Goal: Complete application form

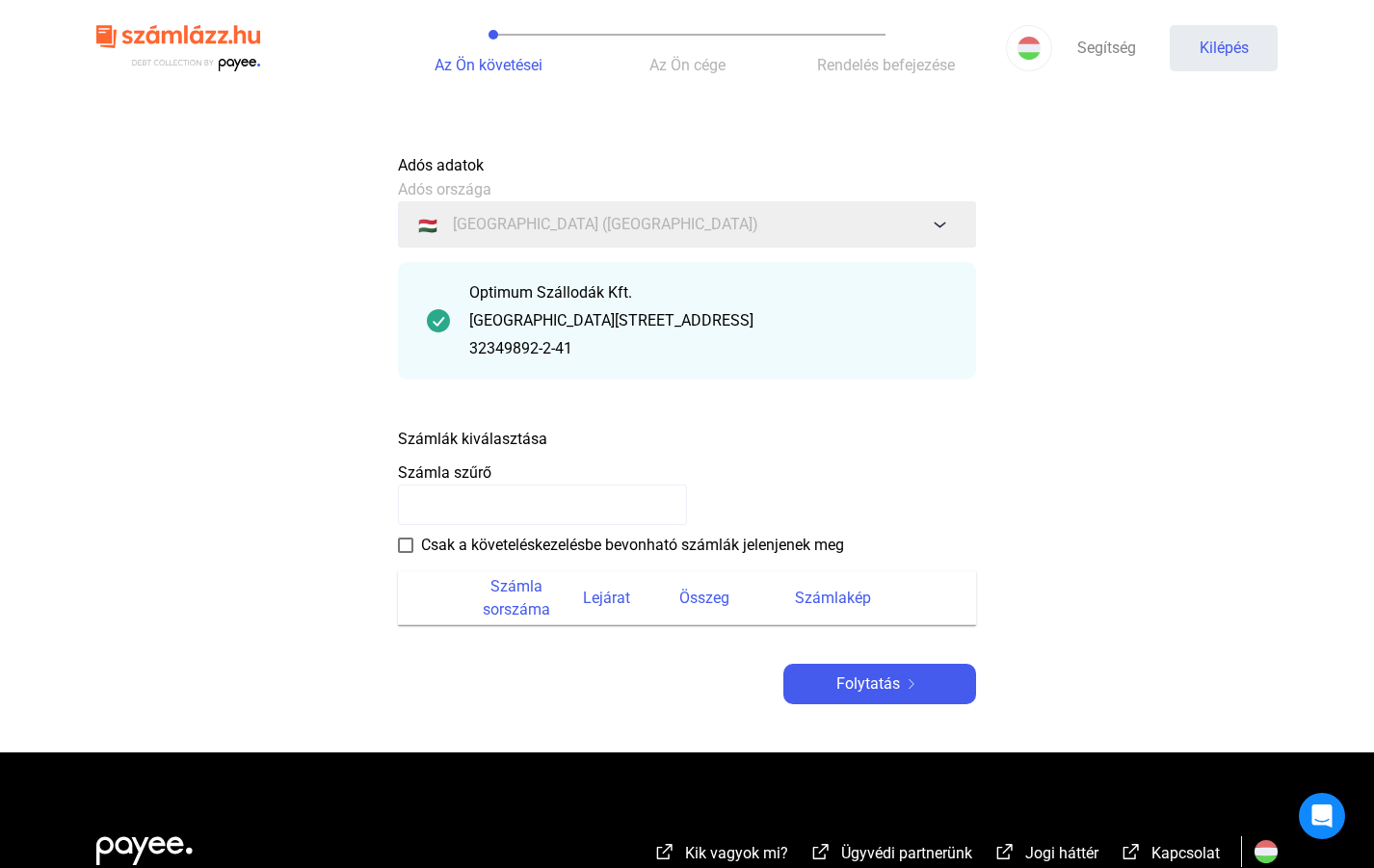
click at [474, 509] on input at bounding box center [543, 504] width 289 height 40
click at [469, 506] on input at bounding box center [543, 504] width 289 height 40
type input "**********"
click at [412, 543] on span at bounding box center [406, 546] width 16 height 16
click at [858, 680] on font "Folytatás" at bounding box center [867, 683] width 64 height 19
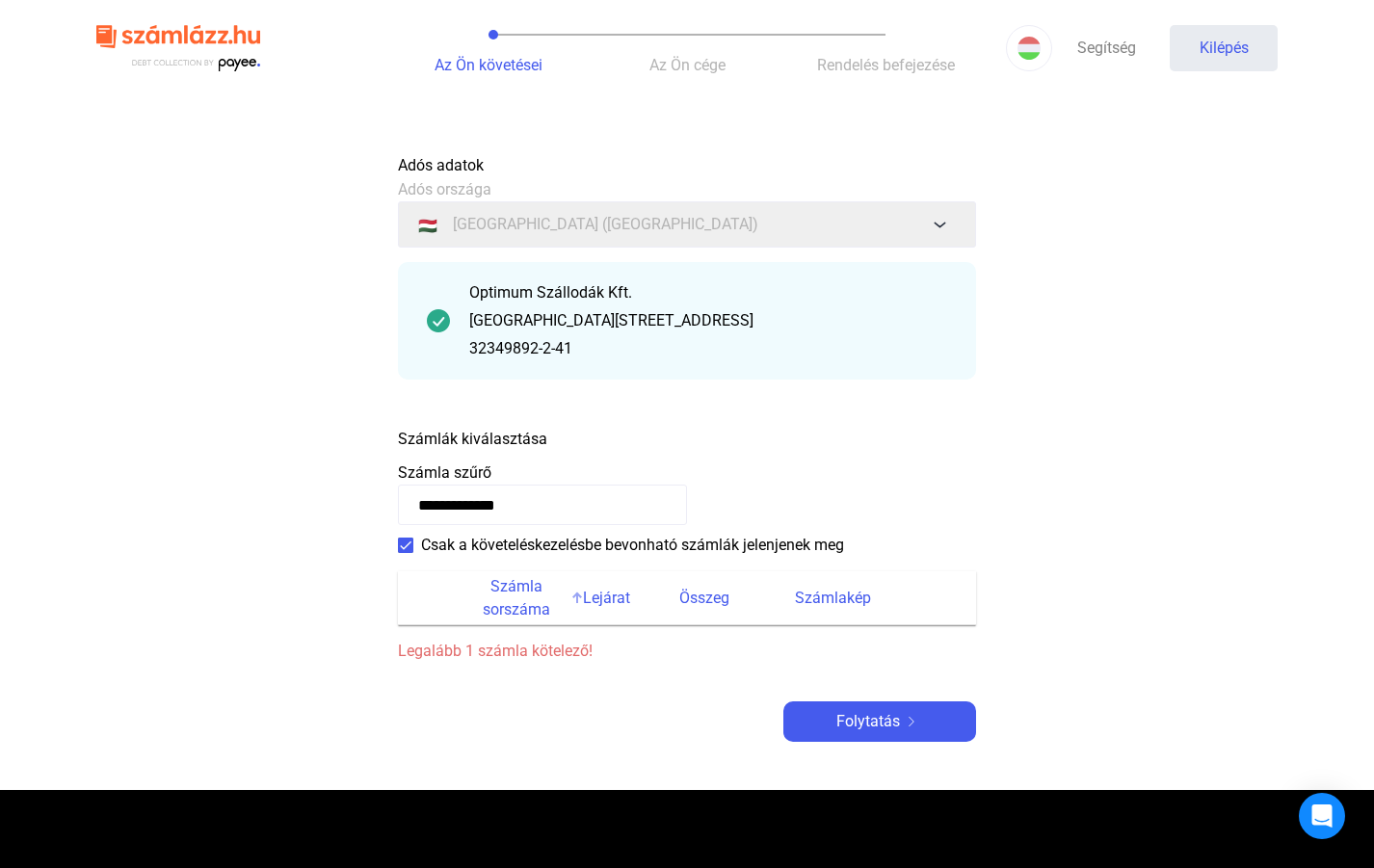
click at [525, 605] on font "Számla sorszáma" at bounding box center [516, 598] width 68 height 41
click at [709, 597] on font "Összeg" at bounding box center [704, 598] width 50 height 19
click at [813, 597] on font "Számlakép" at bounding box center [832, 598] width 76 height 19
click at [836, 596] on font "Számlakép" at bounding box center [832, 598] width 76 height 19
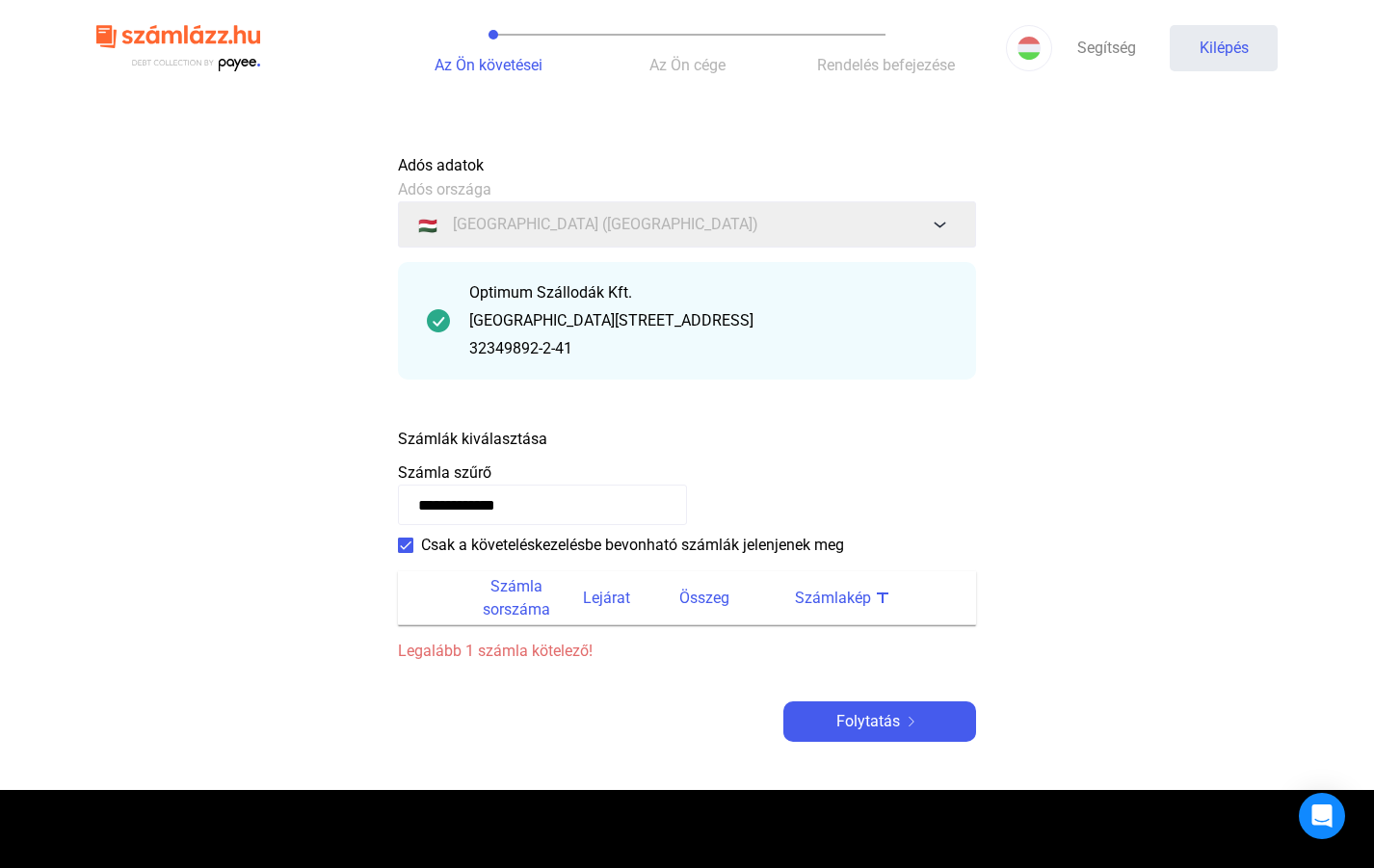
click at [836, 596] on font "Számlakép" at bounding box center [832, 598] width 76 height 19
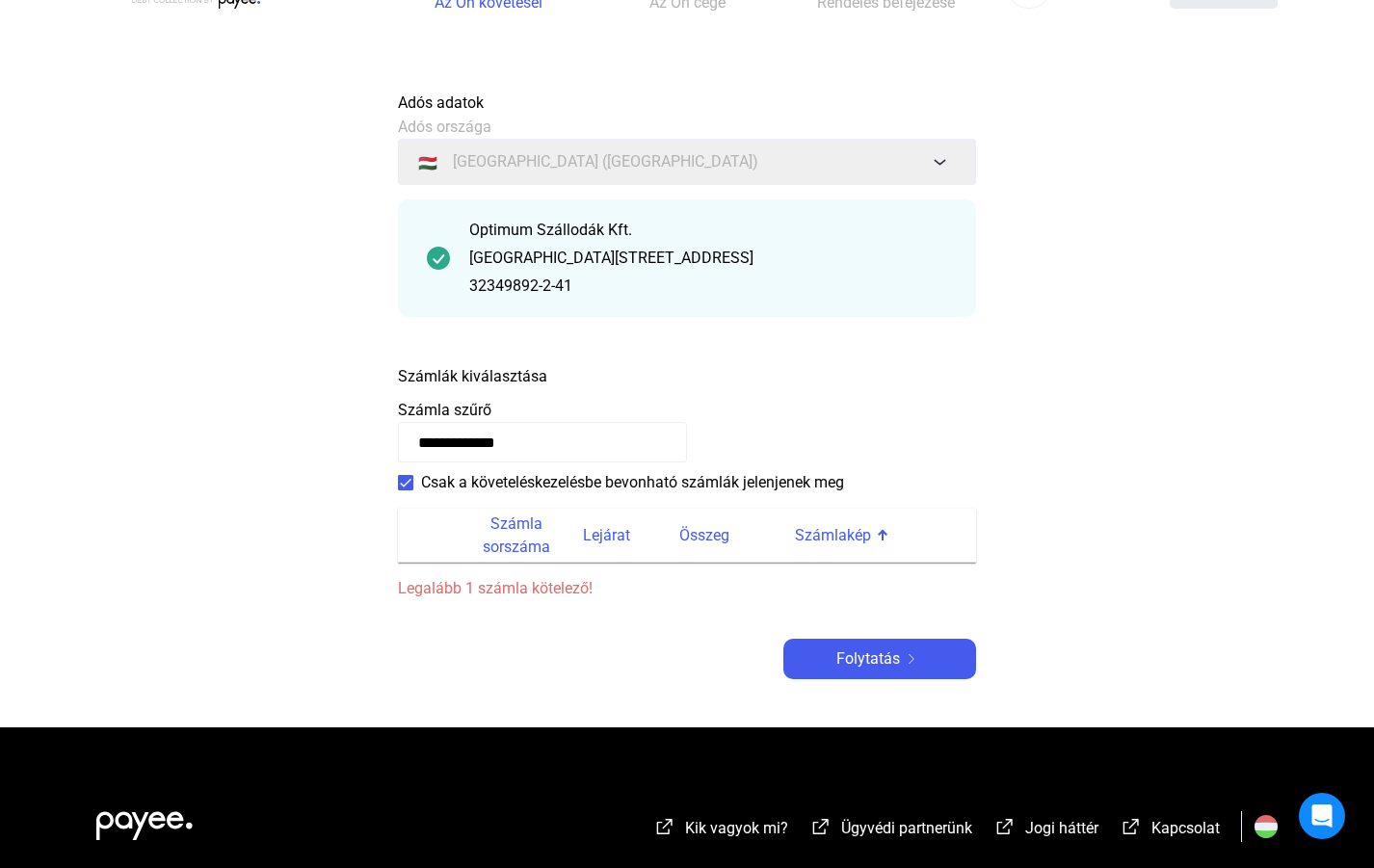
scroll to position [96, 0]
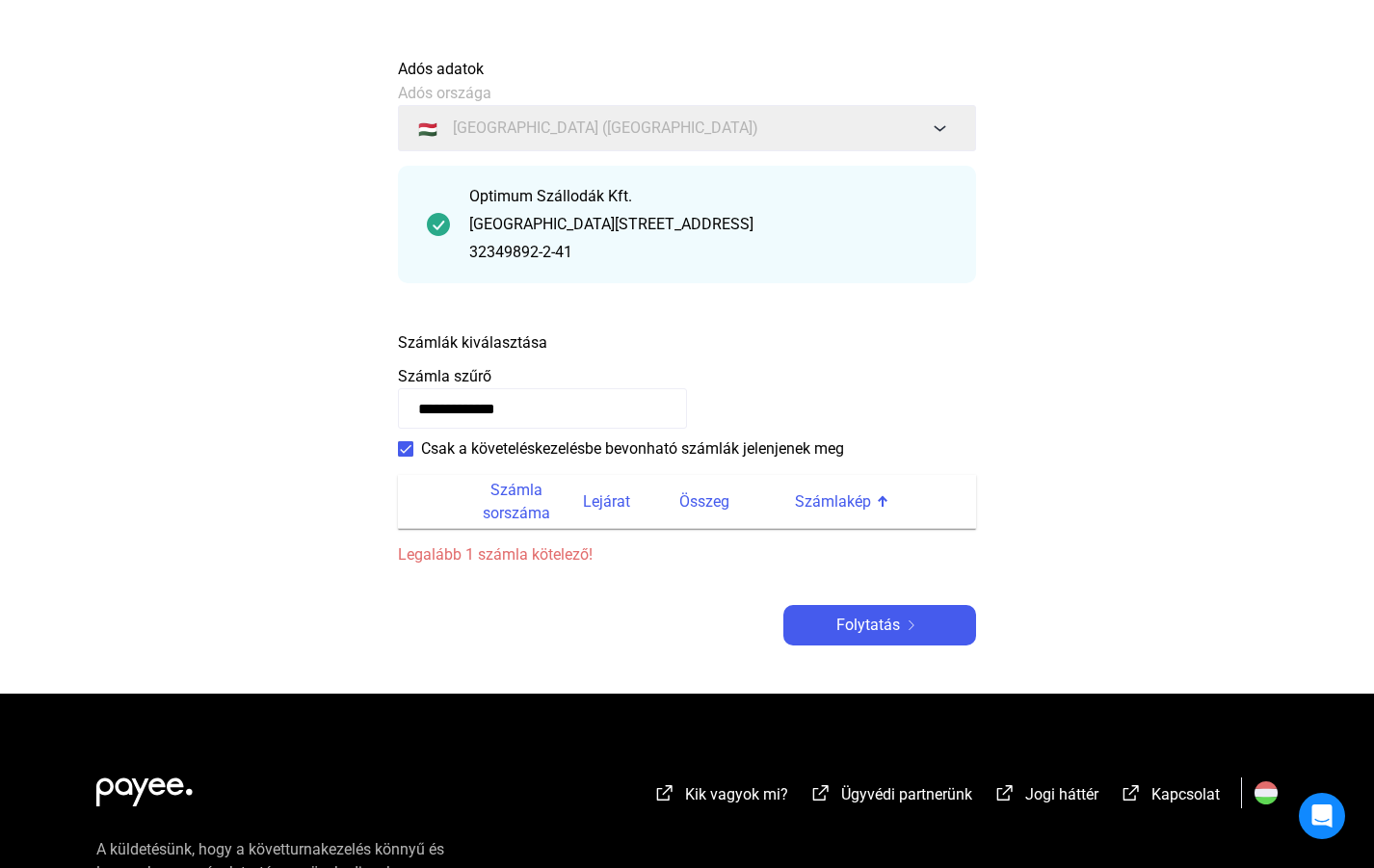
click at [537, 551] on font "Legalább 1 számla kötelező!" at bounding box center [496, 553] width 195 height 19
click at [849, 504] on font "Számlakép" at bounding box center [832, 501] width 76 height 19
click at [832, 499] on font "Számlakép" at bounding box center [832, 501] width 76 height 19
click at [845, 492] on font "Számlakép" at bounding box center [832, 501] width 76 height 19
drag, startPoint x: 813, startPoint y: 496, endPoint x: 659, endPoint y: 483, distance: 154.5
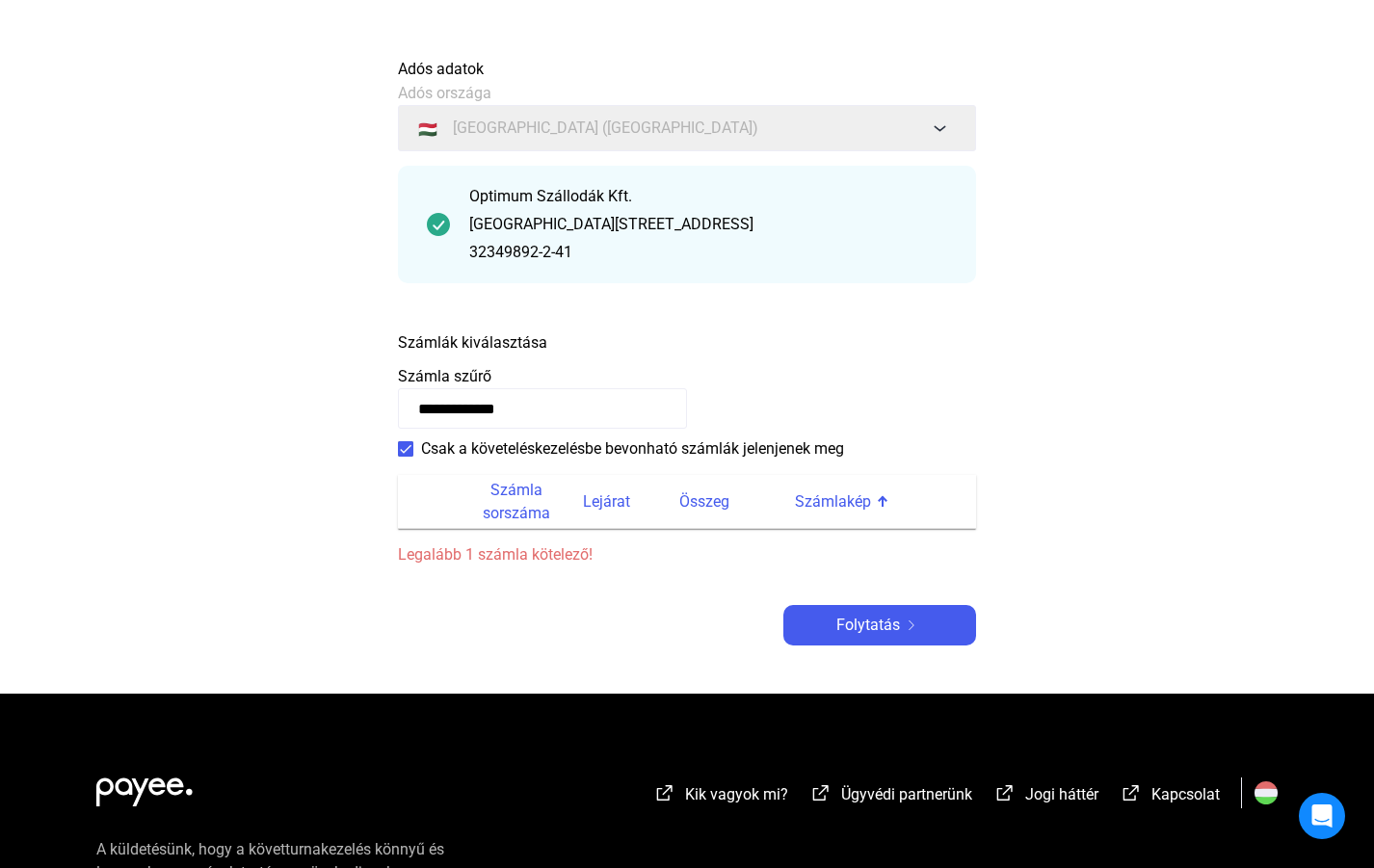
click at [659, 483] on th "Lejárat" at bounding box center [631, 501] width 96 height 54
click at [602, 407] on input "**********" at bounding box center [543, 408] width 289 height 40
click at [776, 379] on payee-form-field "**********" at bounding box center [687, 396] width 578 height 64
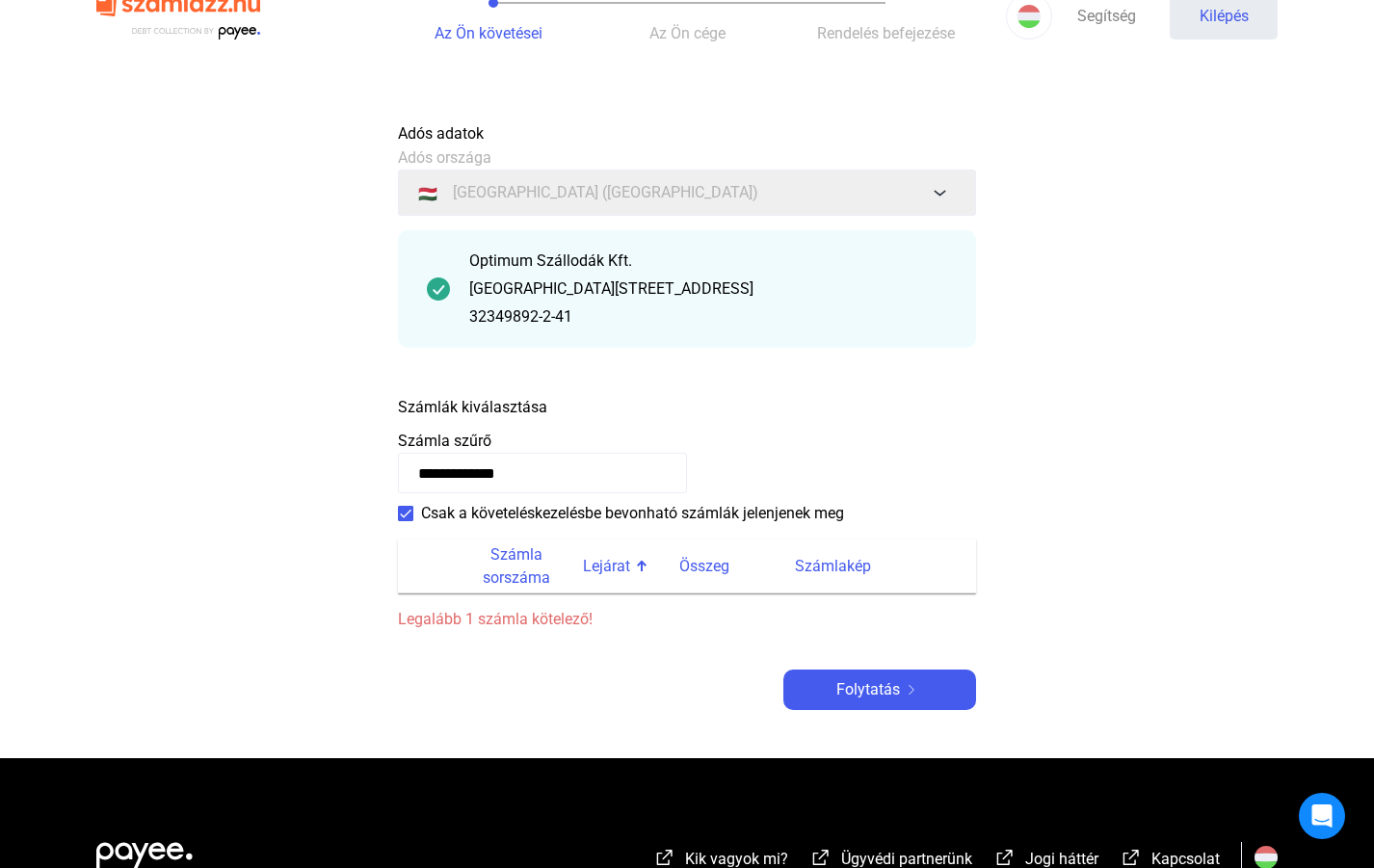
scroll to position [0, 0]
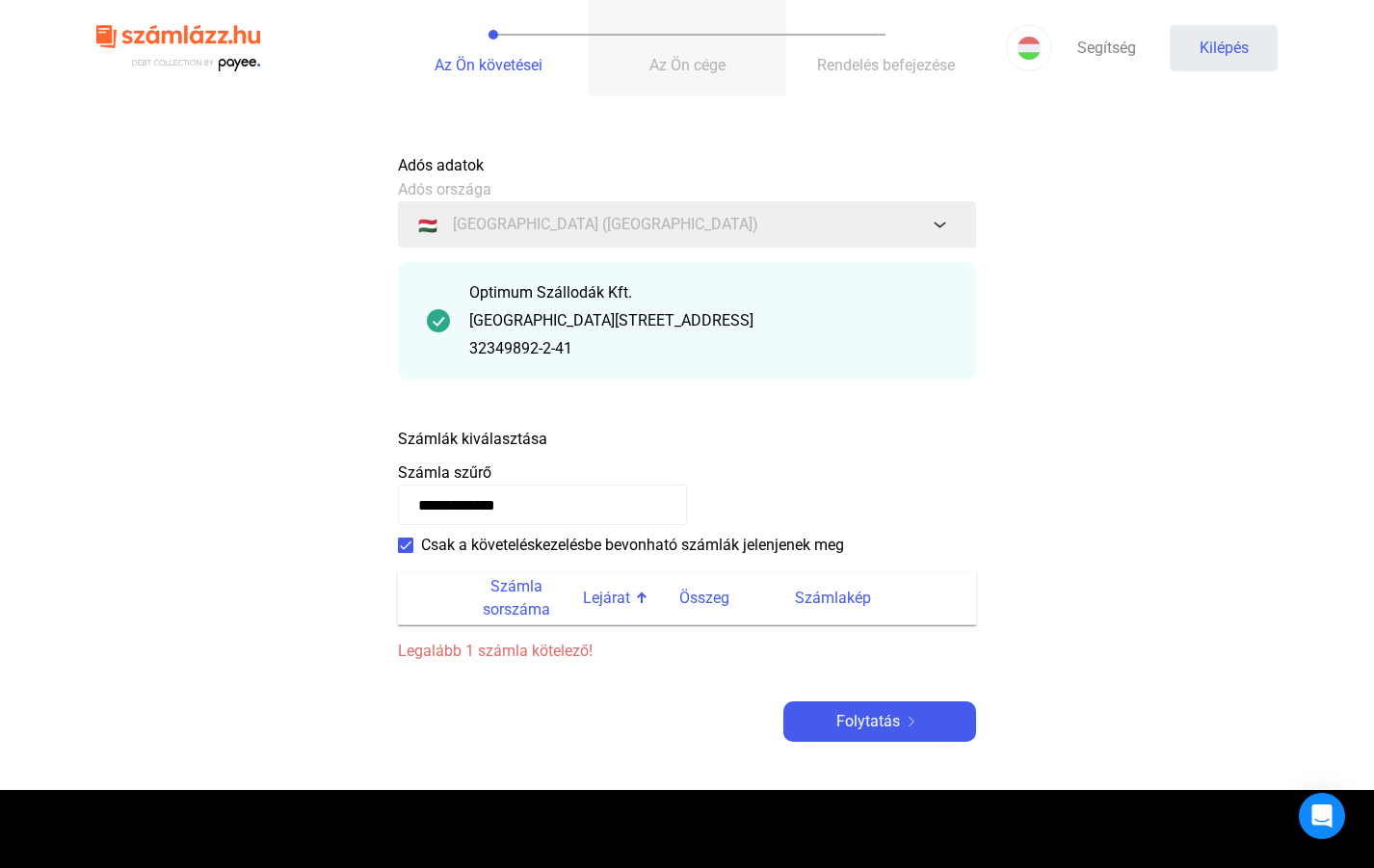
click at [672, 59] on font "Az Ön cége" at bounding box center [687, 65] width 76 height 19
click at [528, 507] on input "**********" at bounding box center [543, 504] width 289 height 40
click at [398, 542] on span at bounding box center [406, 546] width 16 height 16
click at [508, 608] on font "Számla sorszáma" at bounding box center [516, 598] width 68 height 41
click at [511, 608] on font "Számla sorszáma" at bounding box center [516, 598] width 68 height 41
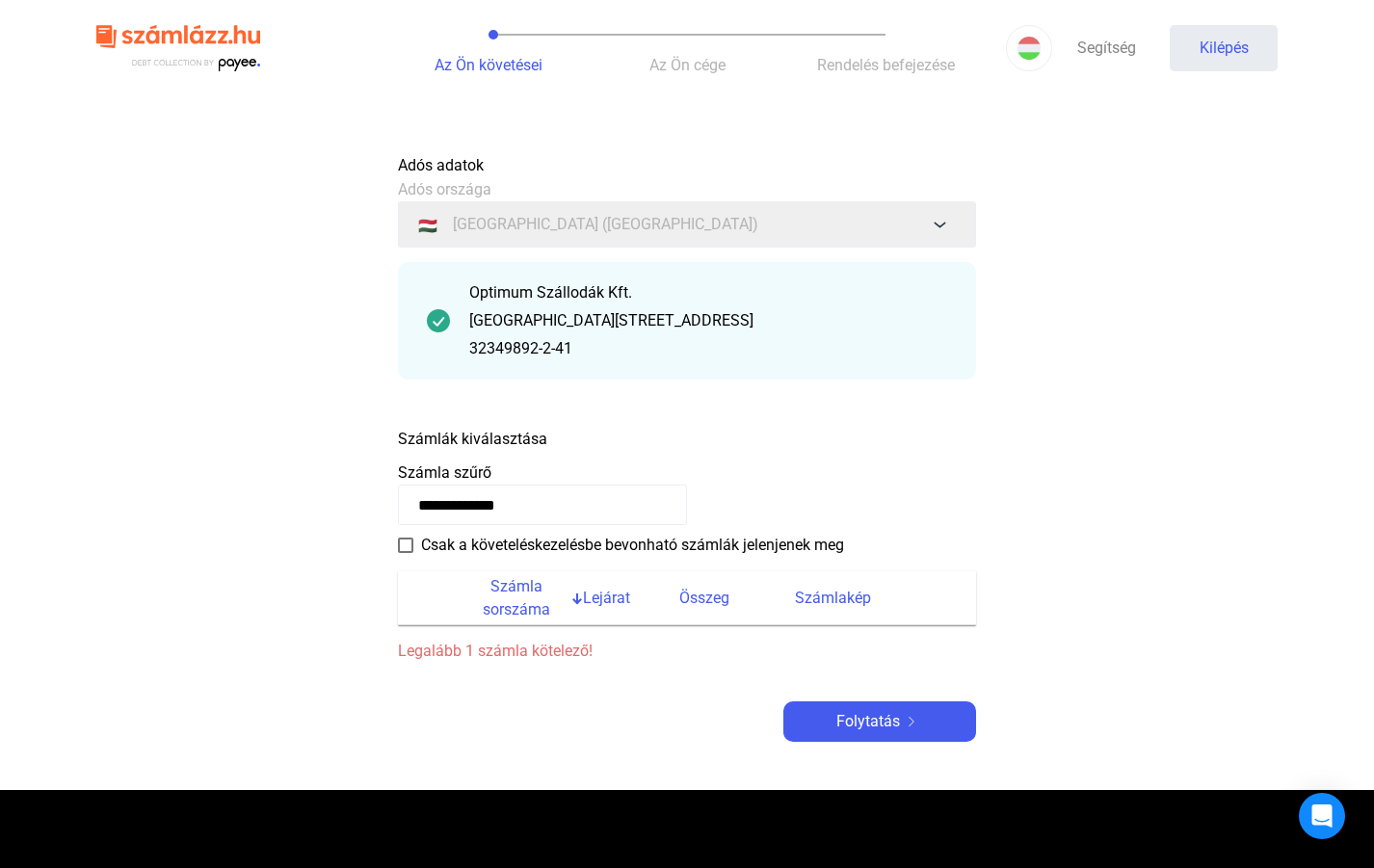
click at [511, 608] on font "Számla sorszáma" at bounding box center [516, 598] width 68 height 41
click at [513, 608] on font "Számla sorszáma" at bounding box center [516, 598] width 68 height 41
click at [916, 736] on button "Folytatás" at bounding box center [879, 721] width 193 height 40
click at [535, 596] on font "Számla sorszáma" at bounding box center [516, 598] width 98 height 46
click at [848, 717] on font "Folytatás" at bounding box center [867, 721] width 64 height 19
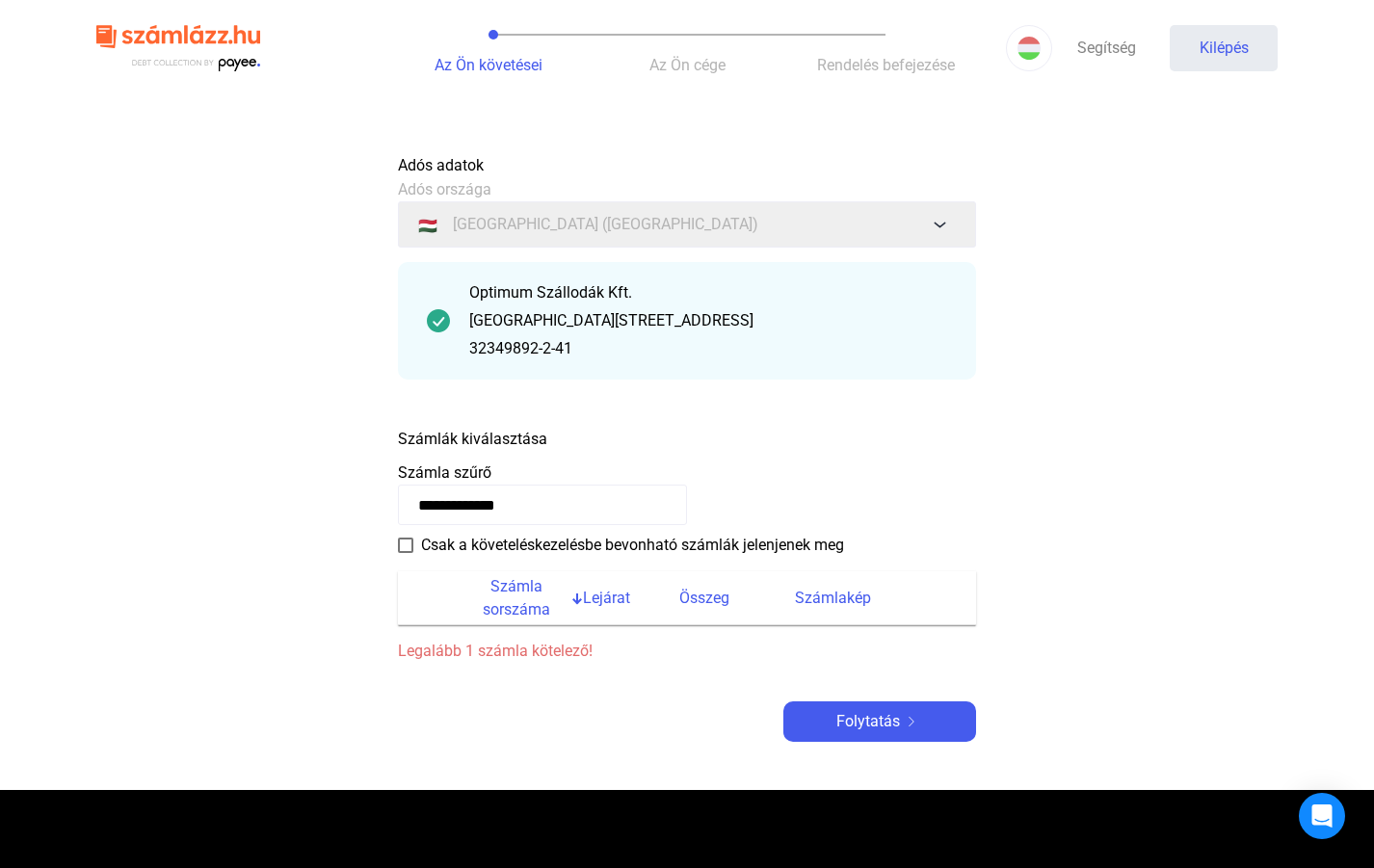
click at [531, 610] on font "Számla sorszáma" at bounding box center [516, 598] width 68 height 41
click at [844, 720] on font "Folytatás" at bounding box center [867, 721] width 64 height 19
click at [523, 436] on font "Számlák kiválasztása" at bounding box center [473, 438] width 149 height 19
click at [637, 440] on div "Számlák kiválasztása" at bounding box center [687, 434] width 578 height 33
click at [660, 312] on font "[GEOGRAPHIC_DATA][STREET_ADDRESS]" at bounding box center [611, 319] width 284 height 19
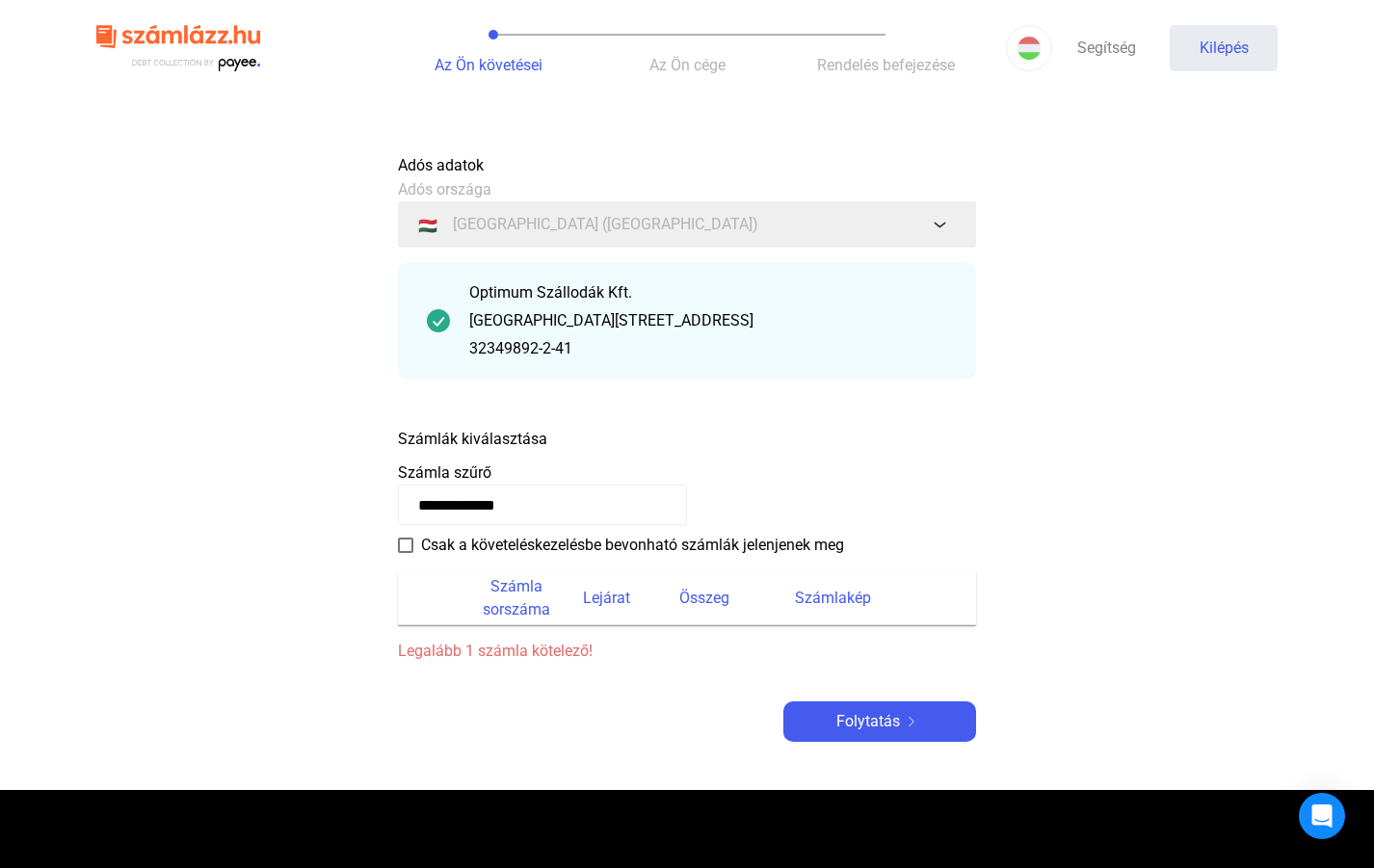
click at [598, 504] on input "**********" at bounding box center [543, 504] width 289 height 40
click at [400, 540] on span at bounding box center [406, 546] width 16 height 16
click at [527, 607] on font "Számla sorszáma" at bounding box center [516, 598] width 68 height 41
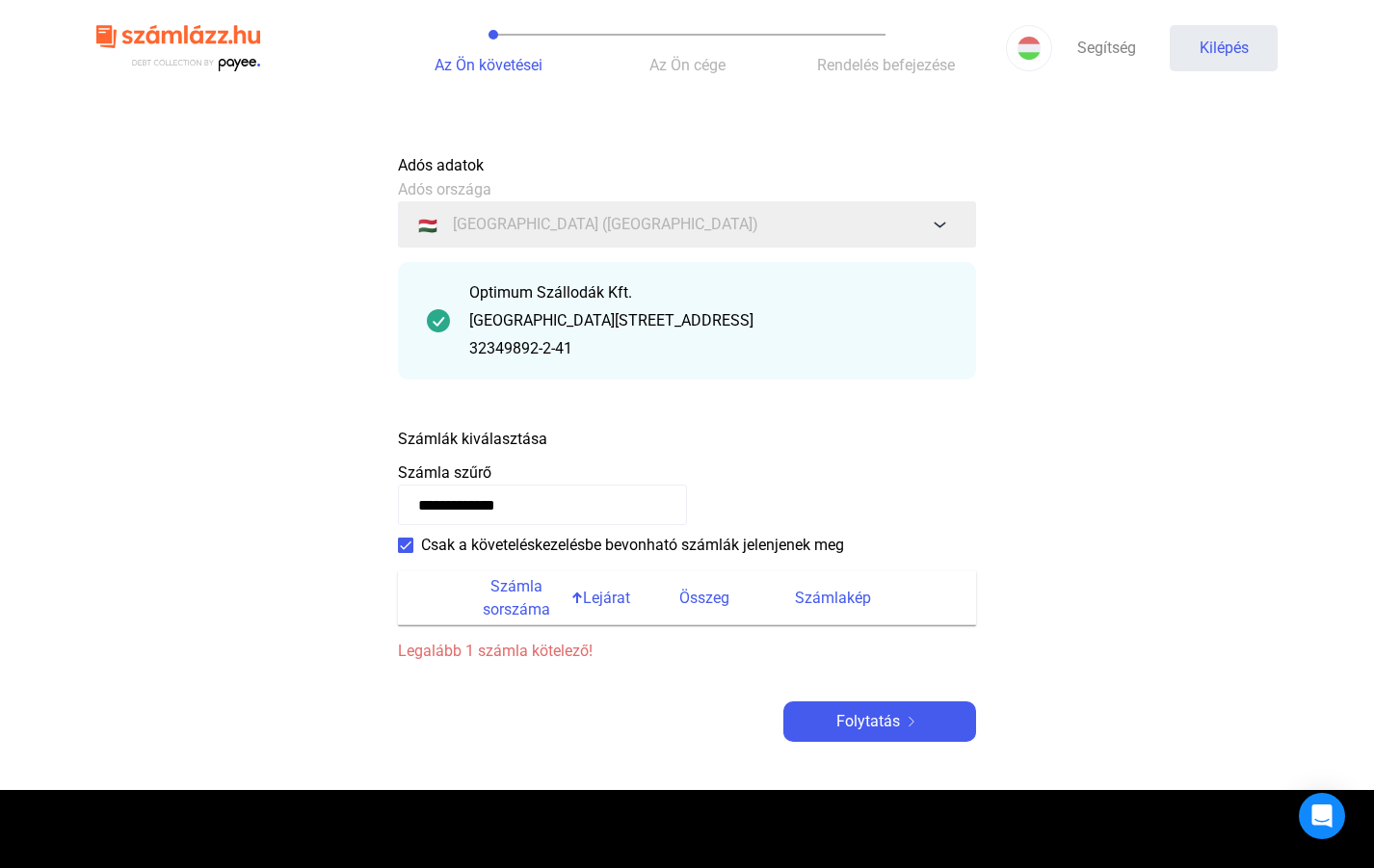
click at [527, 607] on font "Számla sorszáma" at bounding box center [516, 598] width 68 height 41
click at [717, 603] on font "Összeg" at bounding box center [704, 598] width 50 height 19
click at [832, 601] on font "Számlakép" at bounding box center [832, 598] width 76 height 19
click at [545, 657] on font "Legalább 1 számla kötelező!" at bounding box center [496, 650] width 195 height 19
click at [725, 671] on div "**********" at bounding box center [687, 442] width 578 height 597
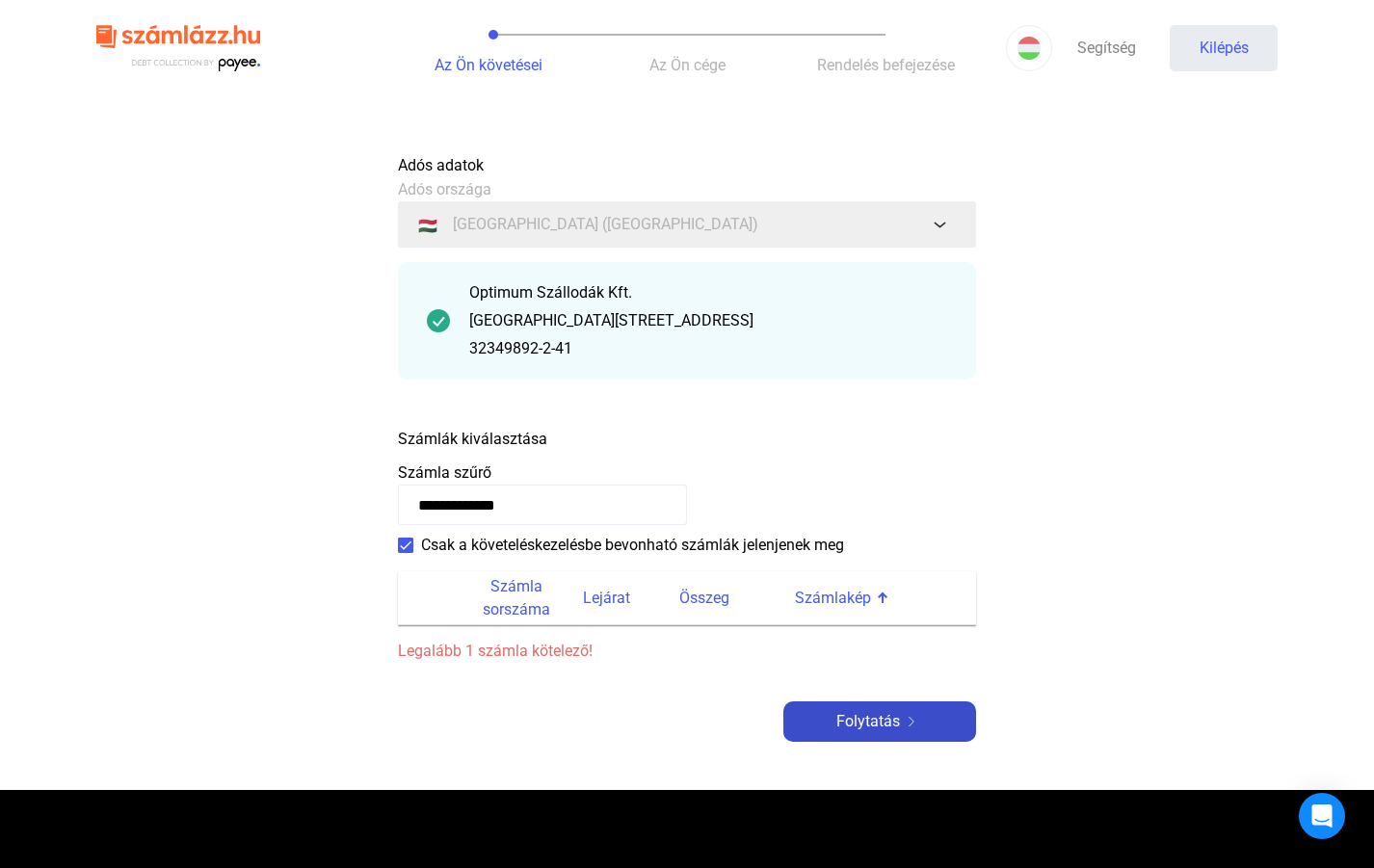
click at [860, 733] on button "Folytatás" at bounding box center [879, 721] width 193 height 40
click at [574, 506] on input "**********" at bounding box center [543, 504] width 289 height 40
